Goal: Find specific page/section: Find specific page/section

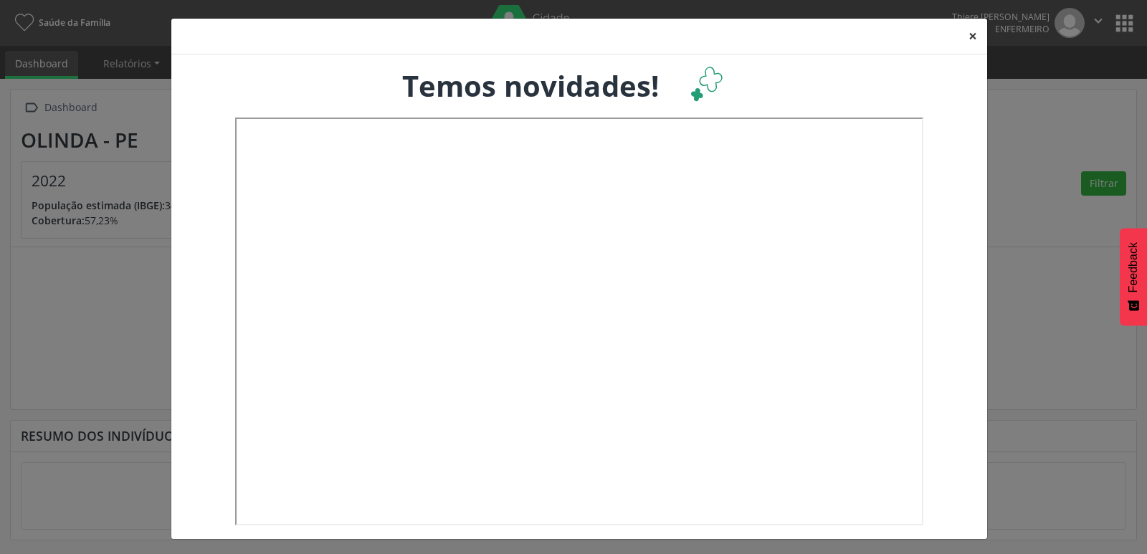
click at [963, 32] on button "×" at bounding box center [972, 36] width 29 height 35
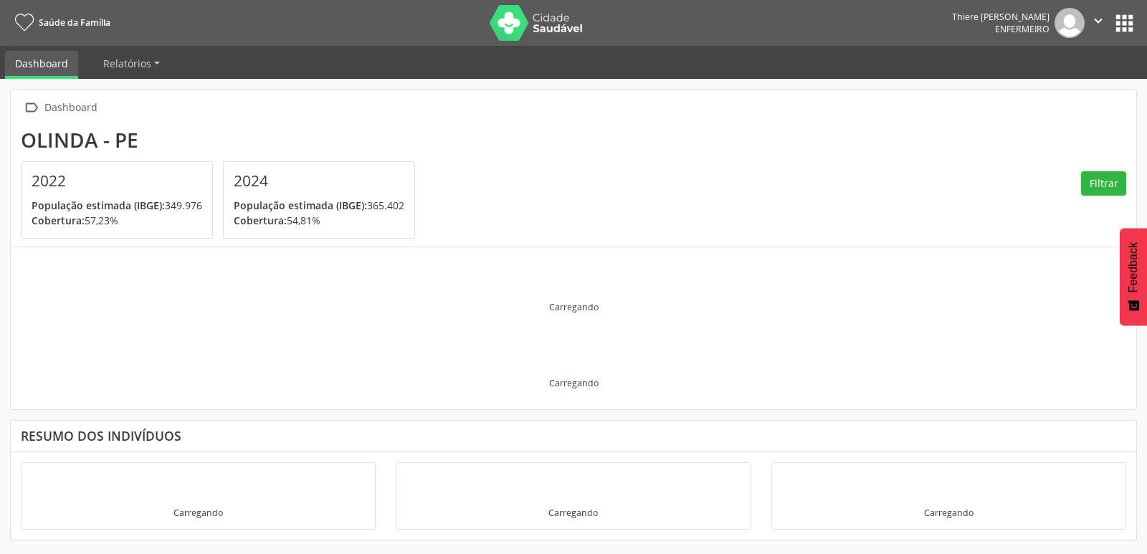
click at [1116, 22] on button "apps" at bounding box center [1124, 23] width 25 height 25
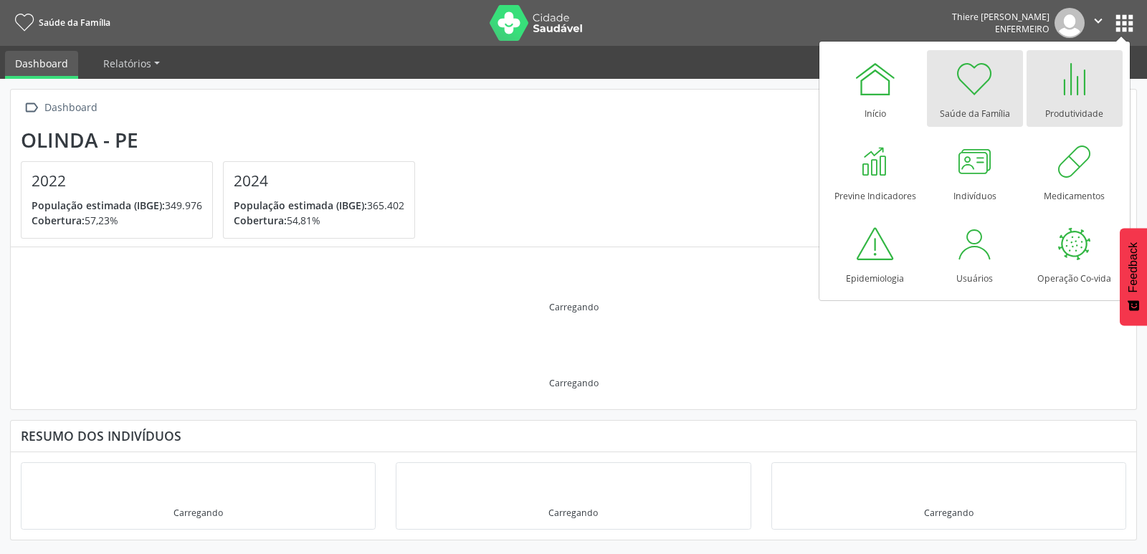
click at [1095, 108] on div "Produtividade" at bounding box center [1074, 109] width 58 height 19
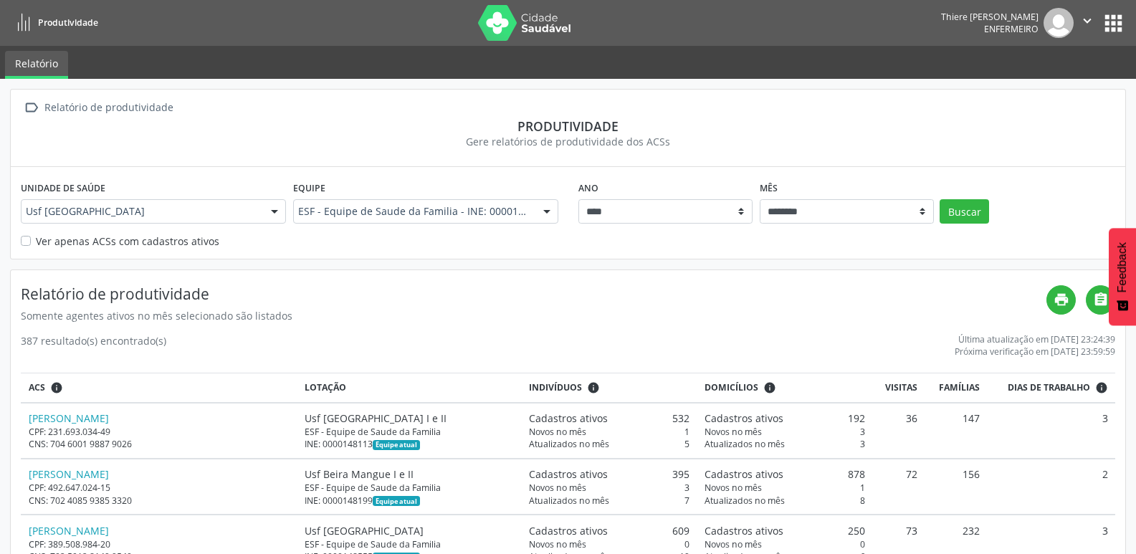
click at [45, 234] on label "Ver apenas ACSs com cadastros ativos" at bounding box center [127, 241] width 183 height 15
click at [967, 204] on button "Buscar" at bounding box center [964, 211] width 49 height 24
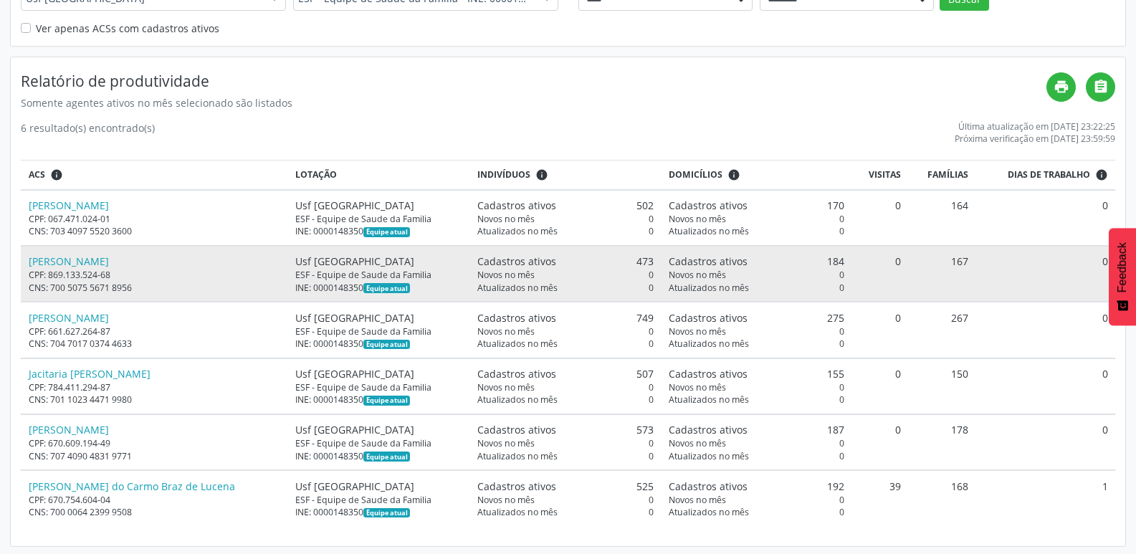
scroll to position [216, 0]
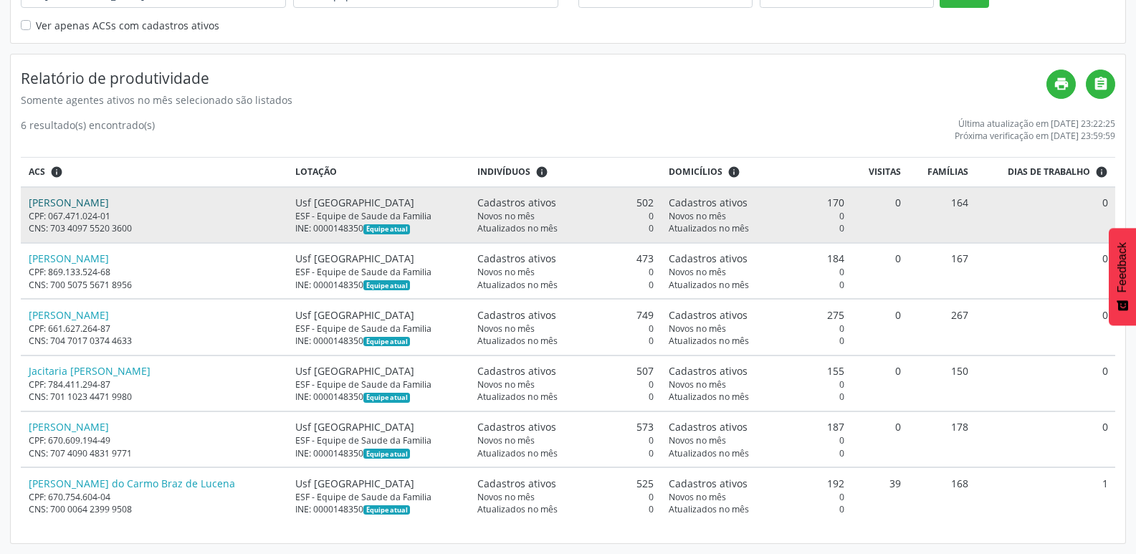
click at [89, 200] on link "[PERSON_NAME]" at bounding box center [69, 203] width 80 height 14
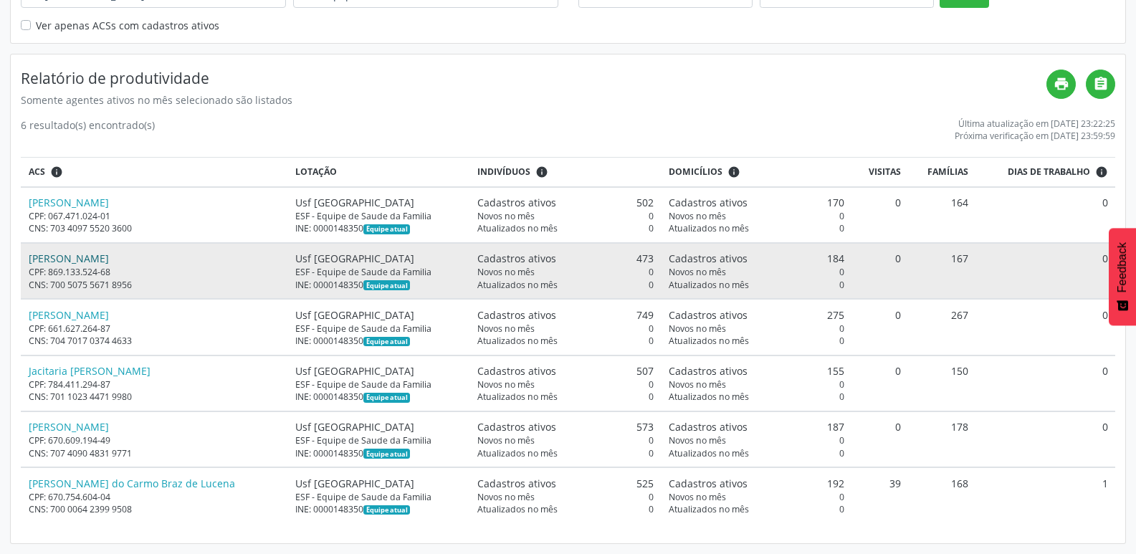
click at [109, 257] on link "[PERSON_NAME]" at bounding box center [69, 259] width 80 height 14
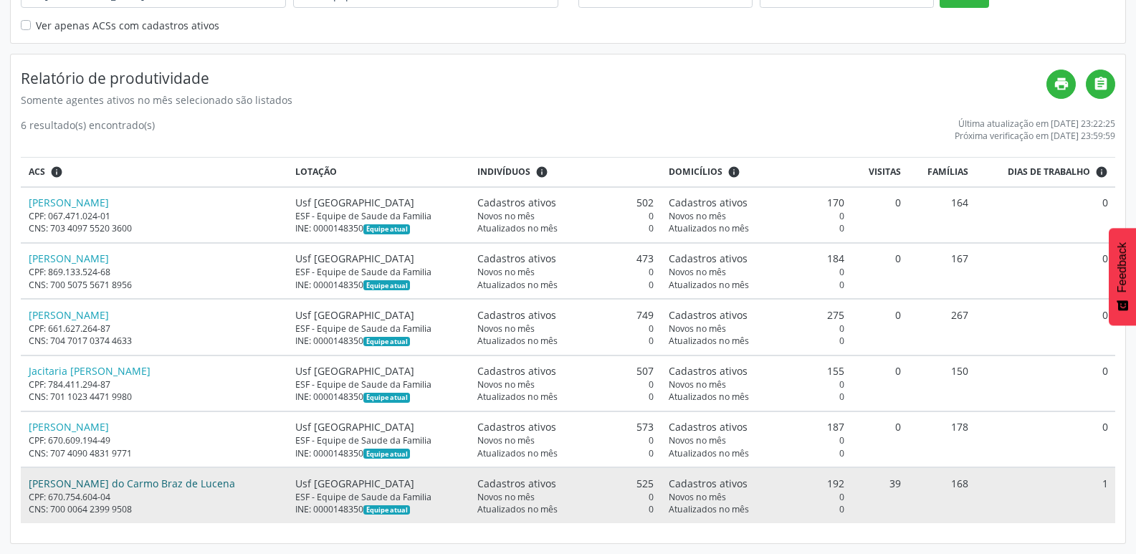
click at [70, 480] on link "[PERSON_NAME] do Carmo Braz de Lucena" at bounding box center [132, 484] width 206 height 14
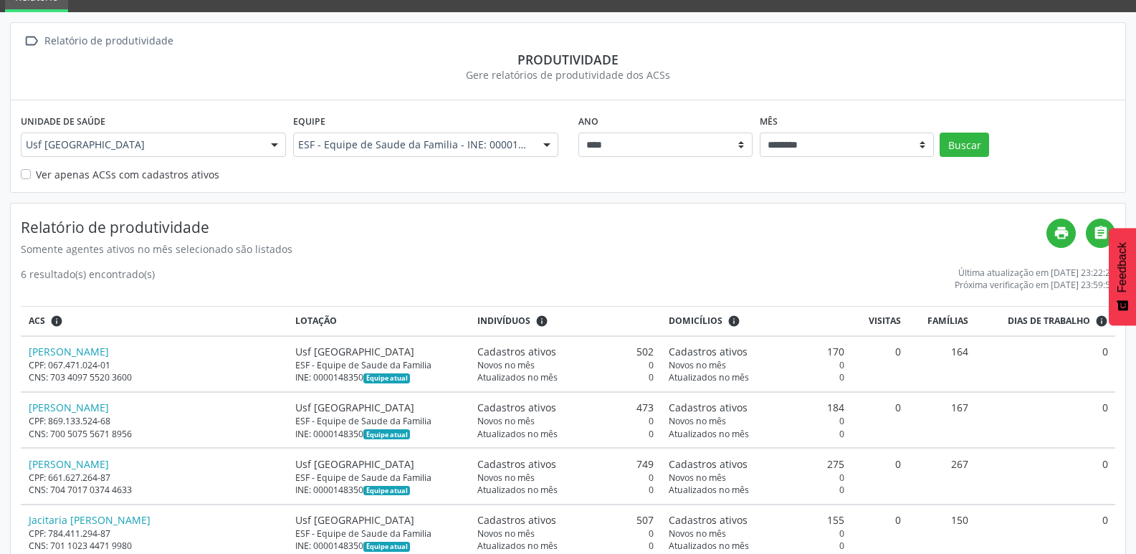
scroll to position [0, 0]
